Goal: Task Accomplishment & Management: Manage account settings

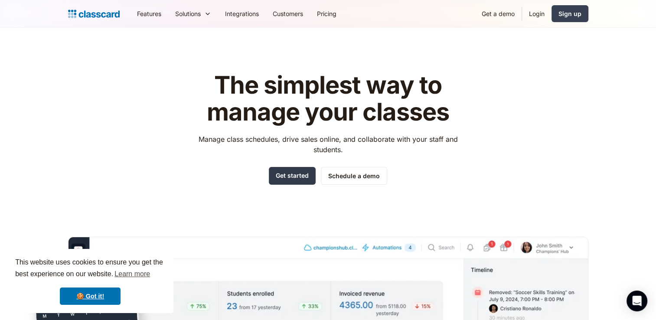
click at [297, 178] on link "Get started" at bounding box center [292, 176] width 47 height 18
click at [534, 10] on link "Login" at bounding box center [536, 14] width 29 height 20
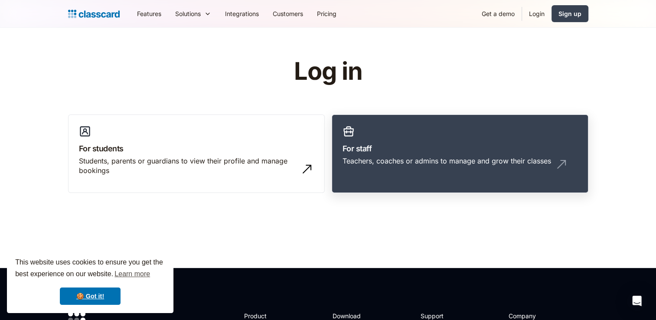
click at [439, 140] on link "For staff Teachers, coaches or admins to manage and grow their classes" at bounding box center [460, 153] width 257 height 79
